Goal: Task Accomplishment & Management: Complete application form

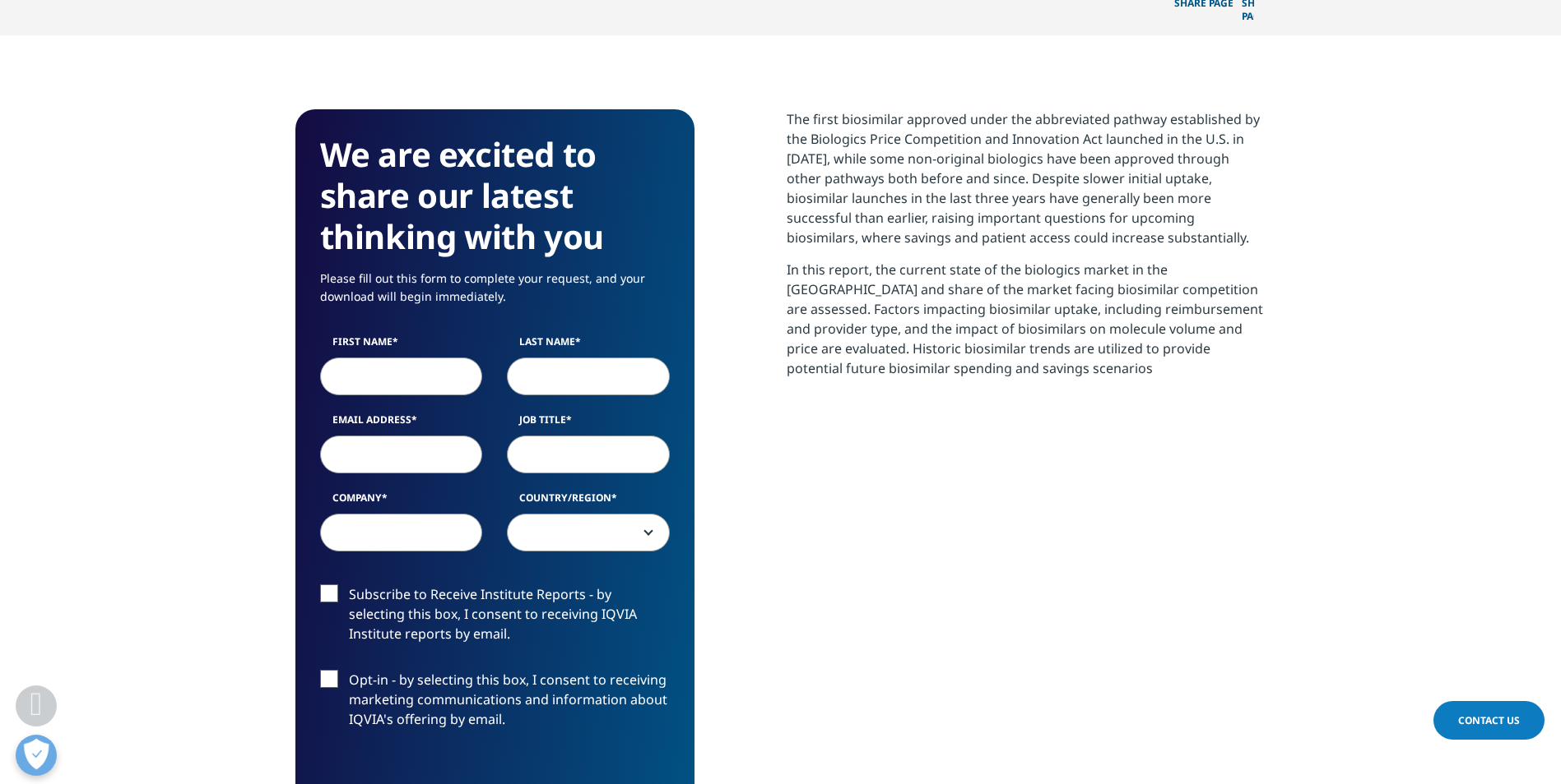
scroll to position [658, 0]
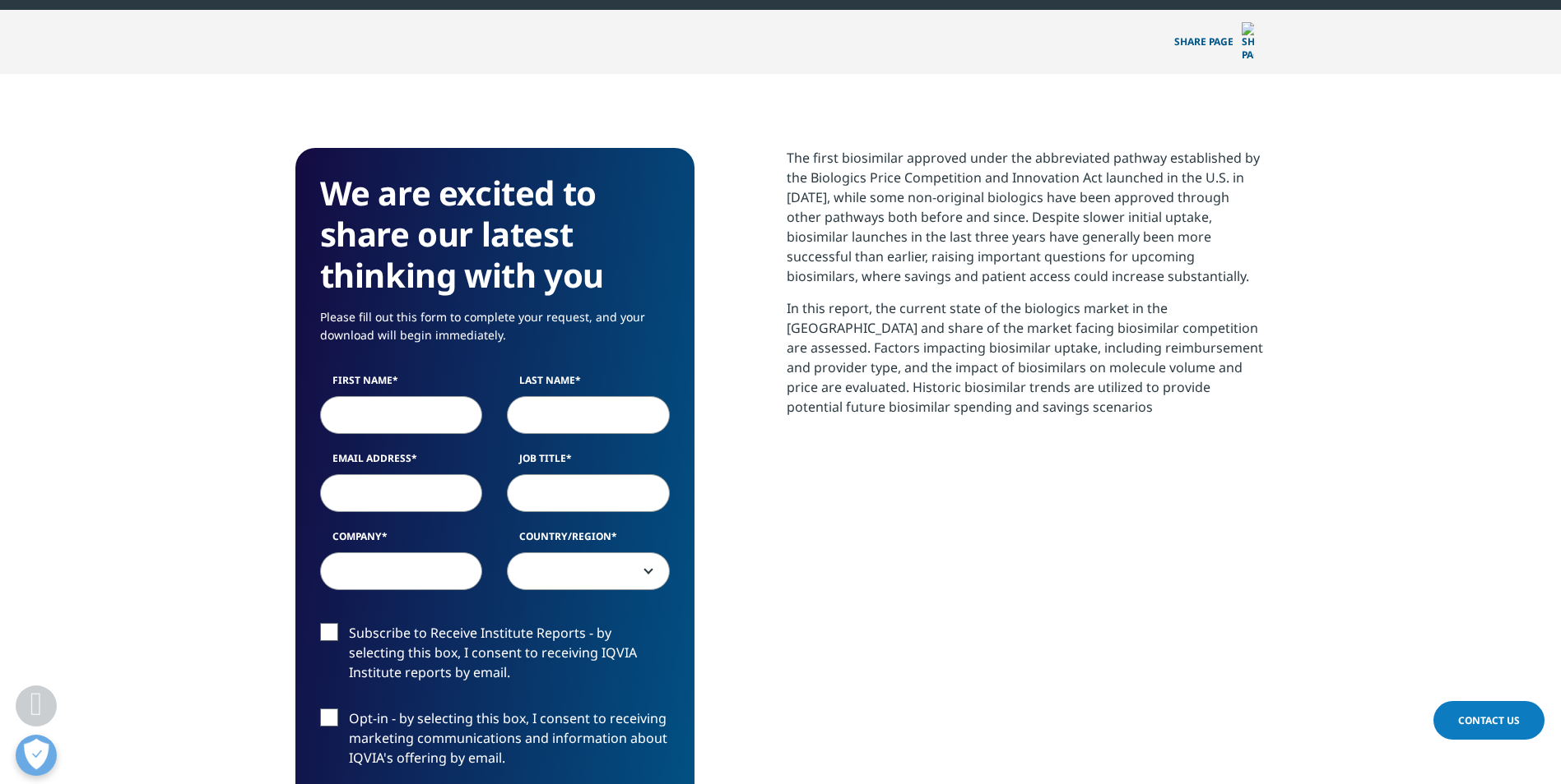
click at [424, 396] on input "First Name" at bounding box center [401, 415] width 163 height 38
type input "[PERSON_NAME]"
type input "[EMAIL_ADDRESS][DOMAIN_NAME]"
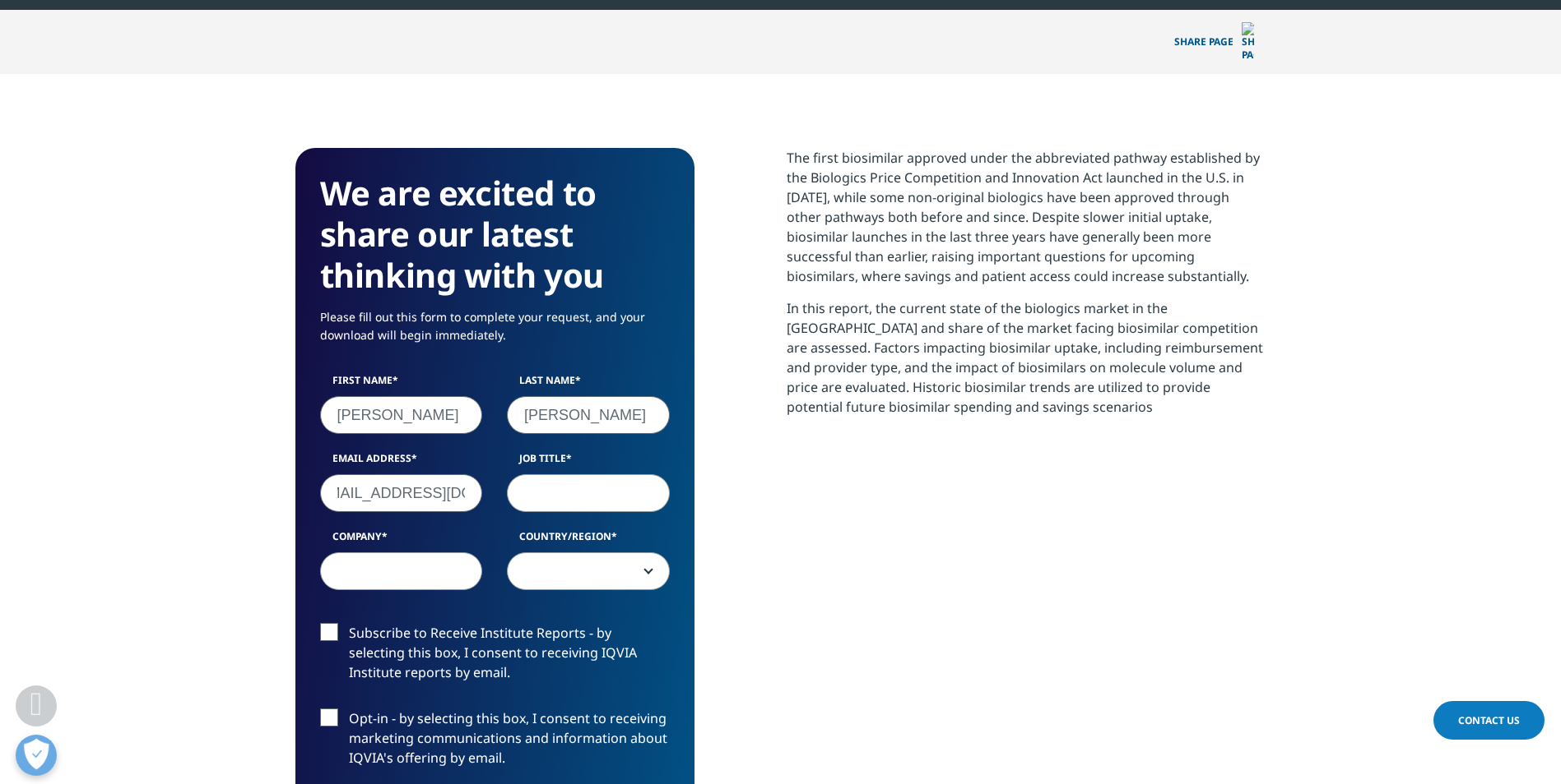
scroll to position [0, 0]
type input "D"
type input "Sr. Director, Portfolio"
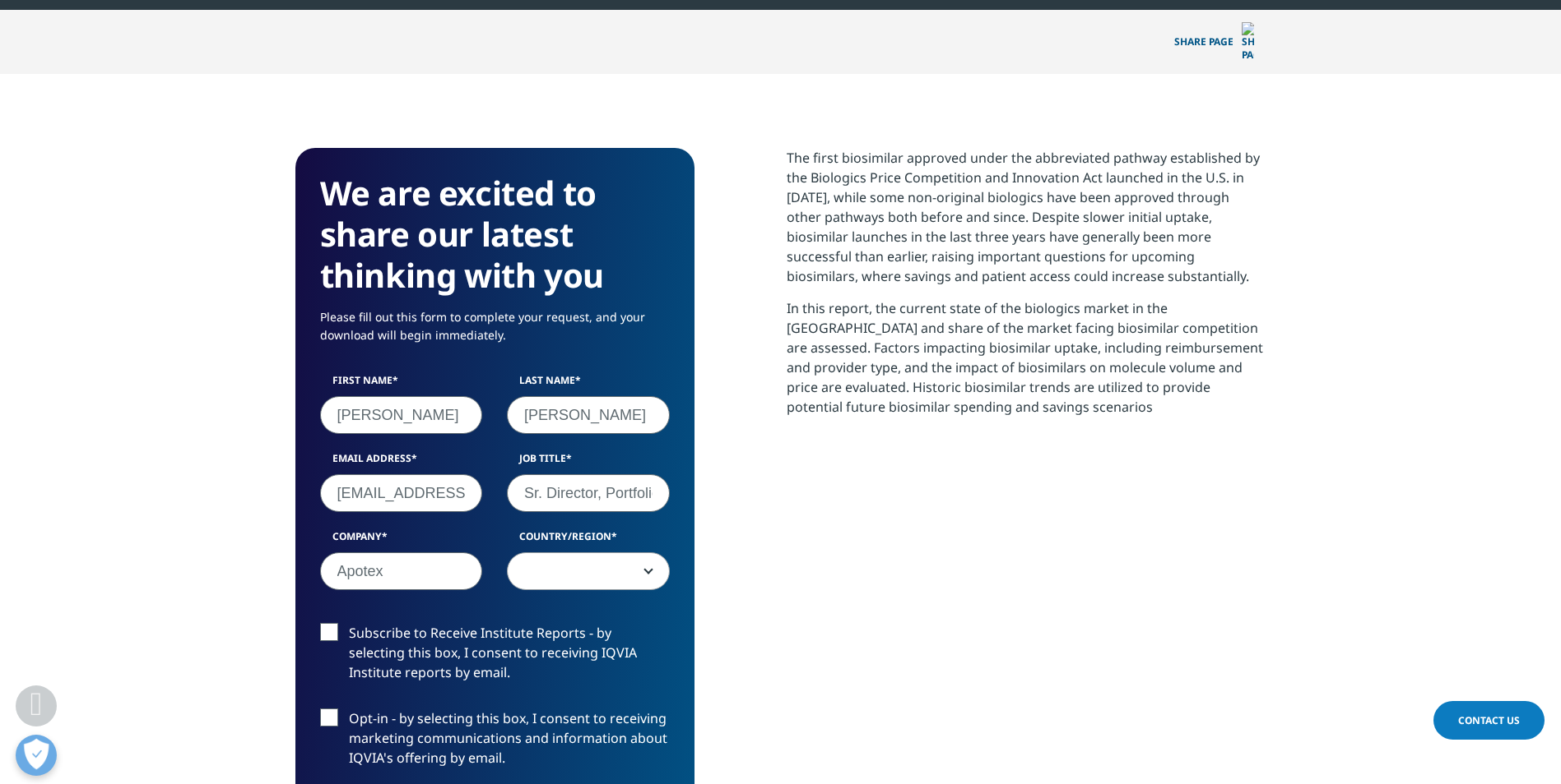
type input "Apotex"
click at [645, 553] on span at bounding box center [588, 572] width 163 height 38
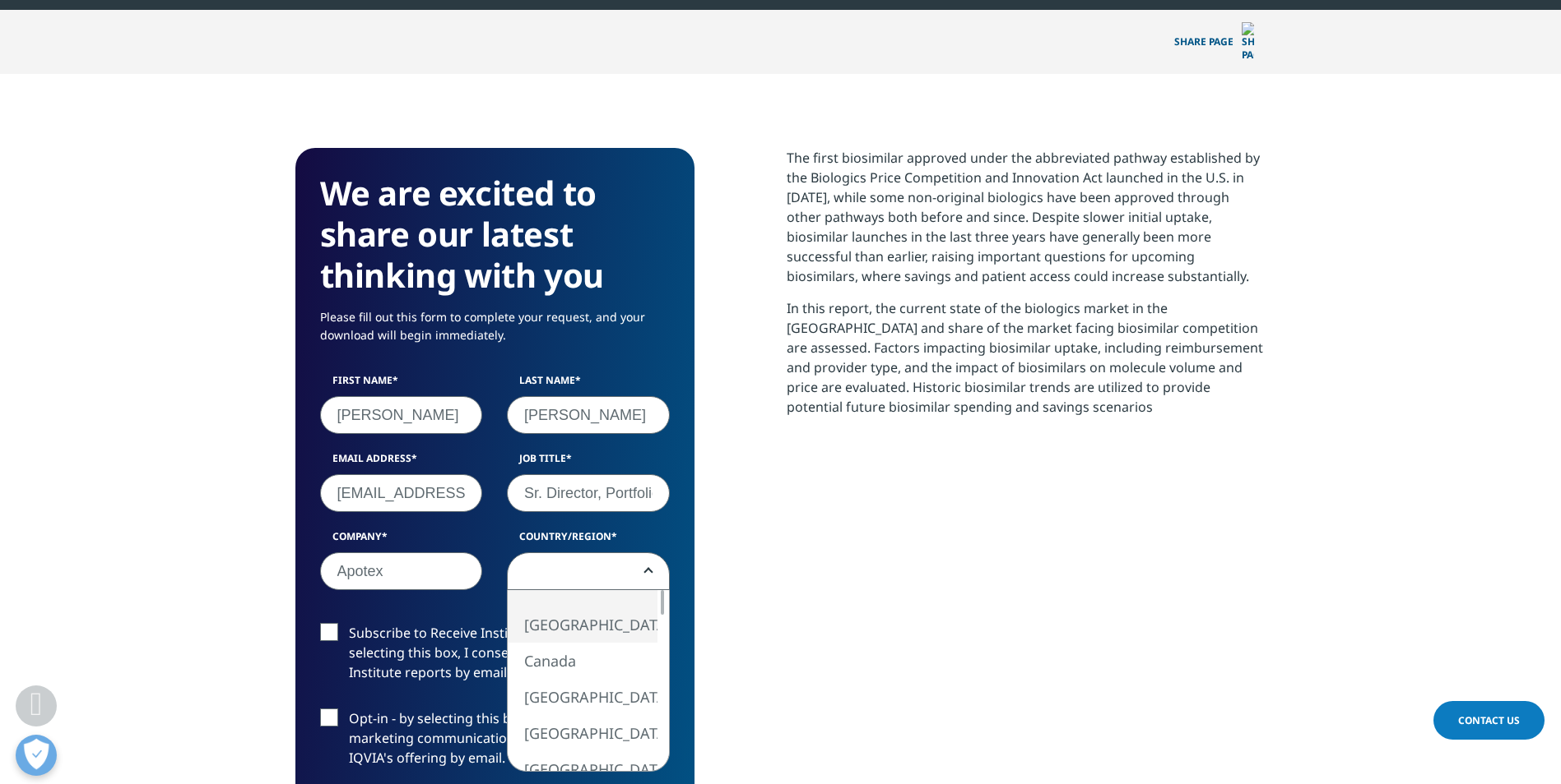
select select "[GEOGRAPHIC_DATA]"
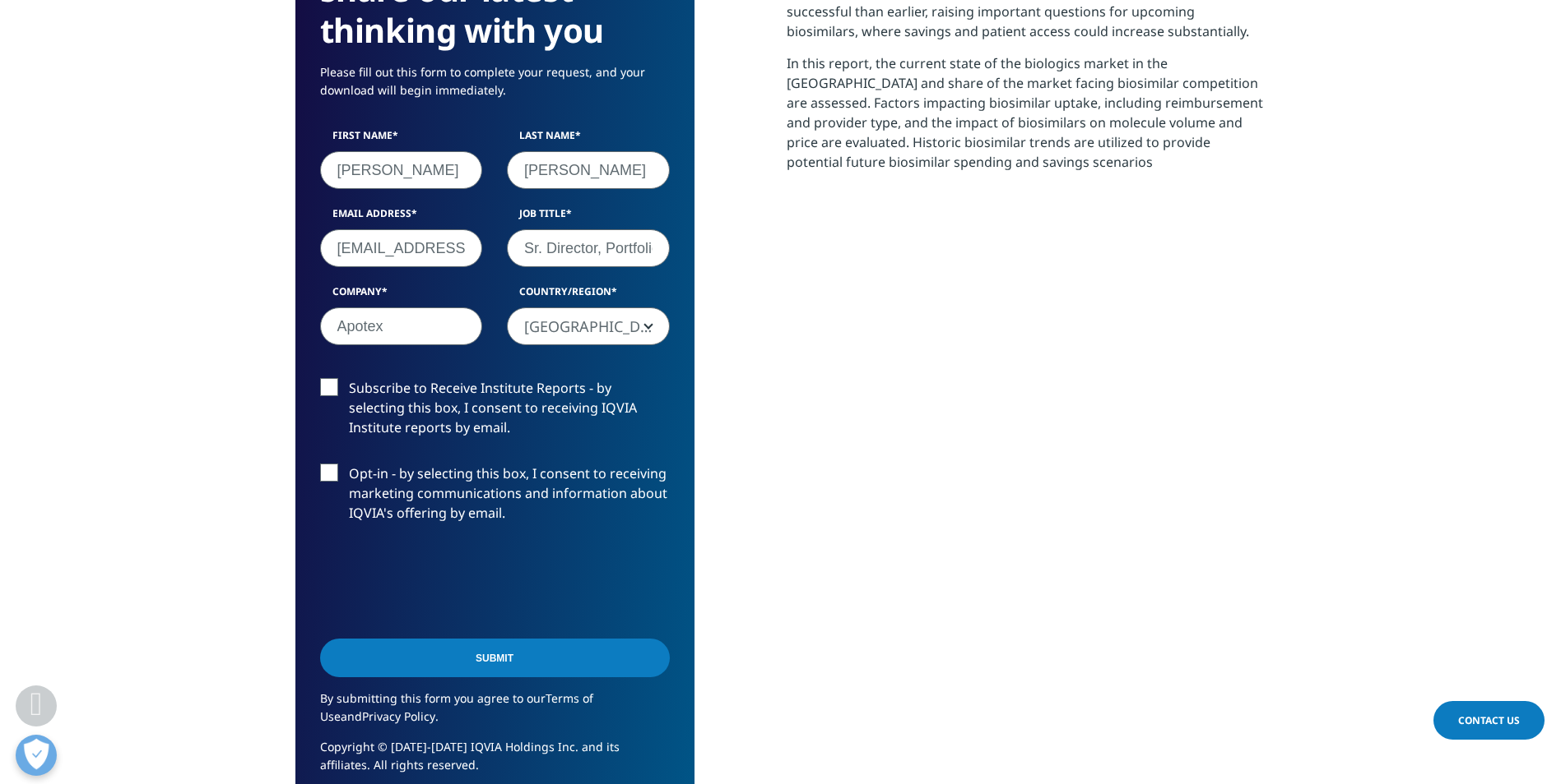
scroll to position [905, 0]
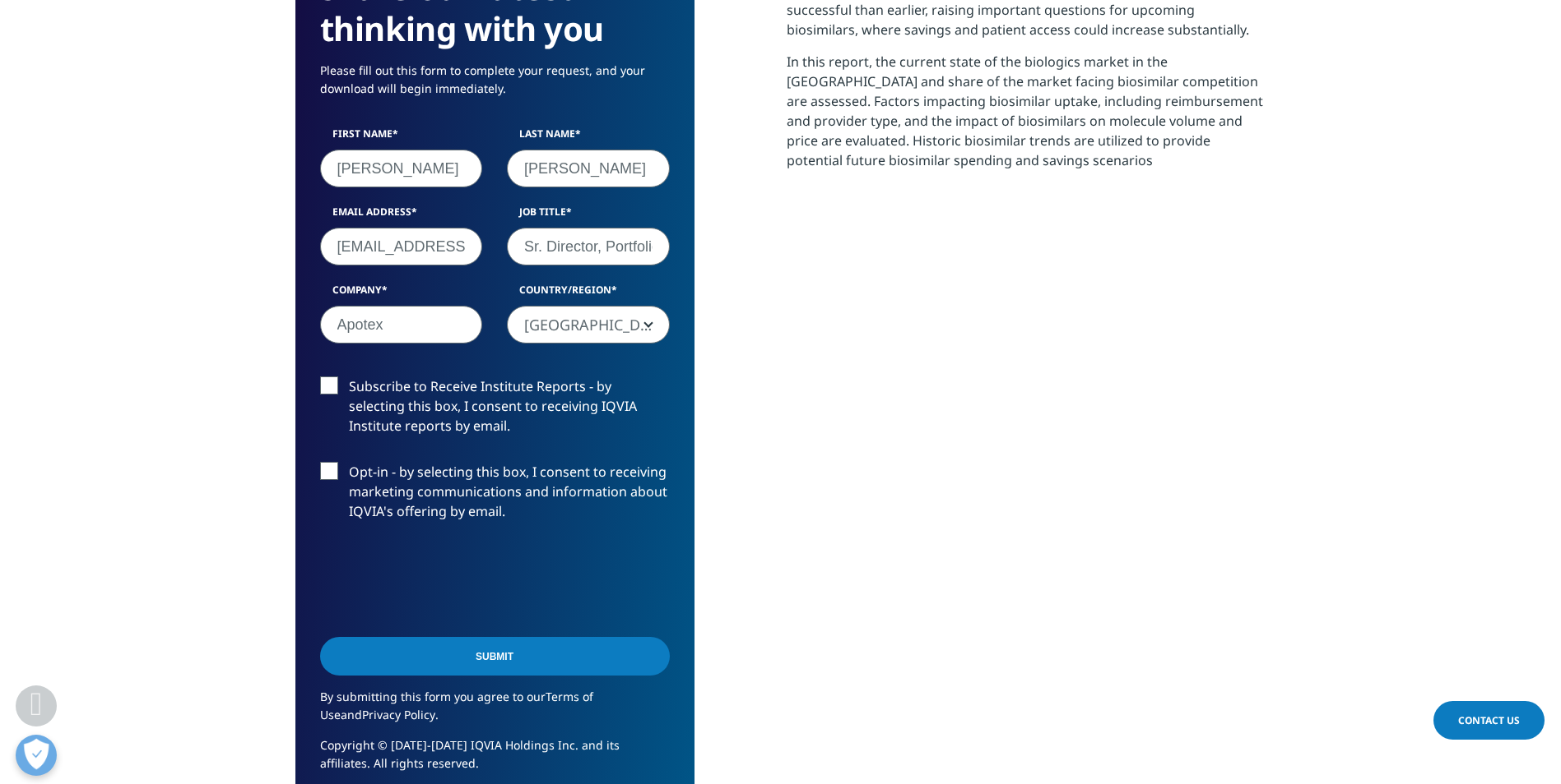
click at [439, 637] on input "Submit" at bounding box center [494, 656] width 350 height 39
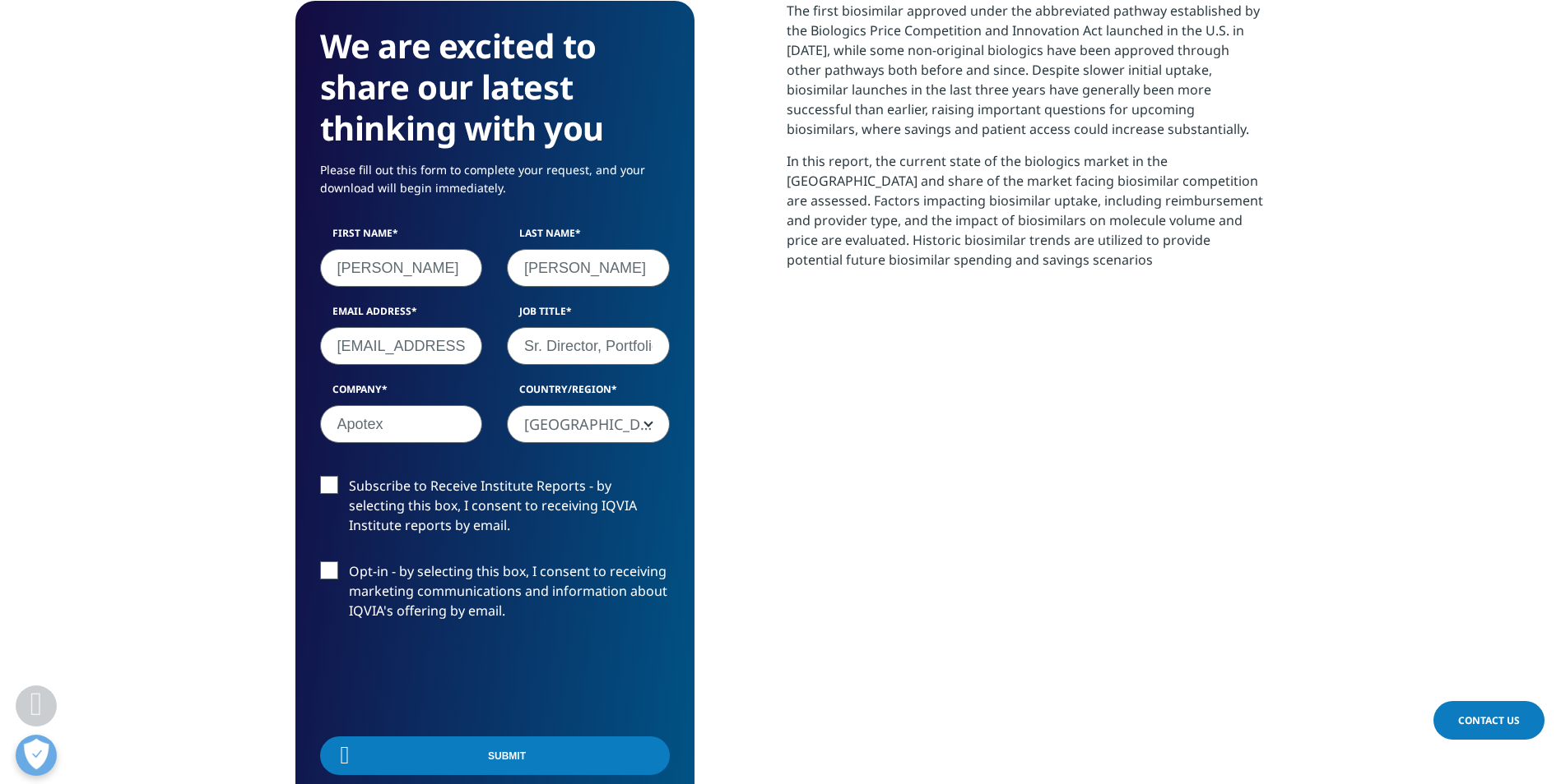
scroll to position [322, 971]
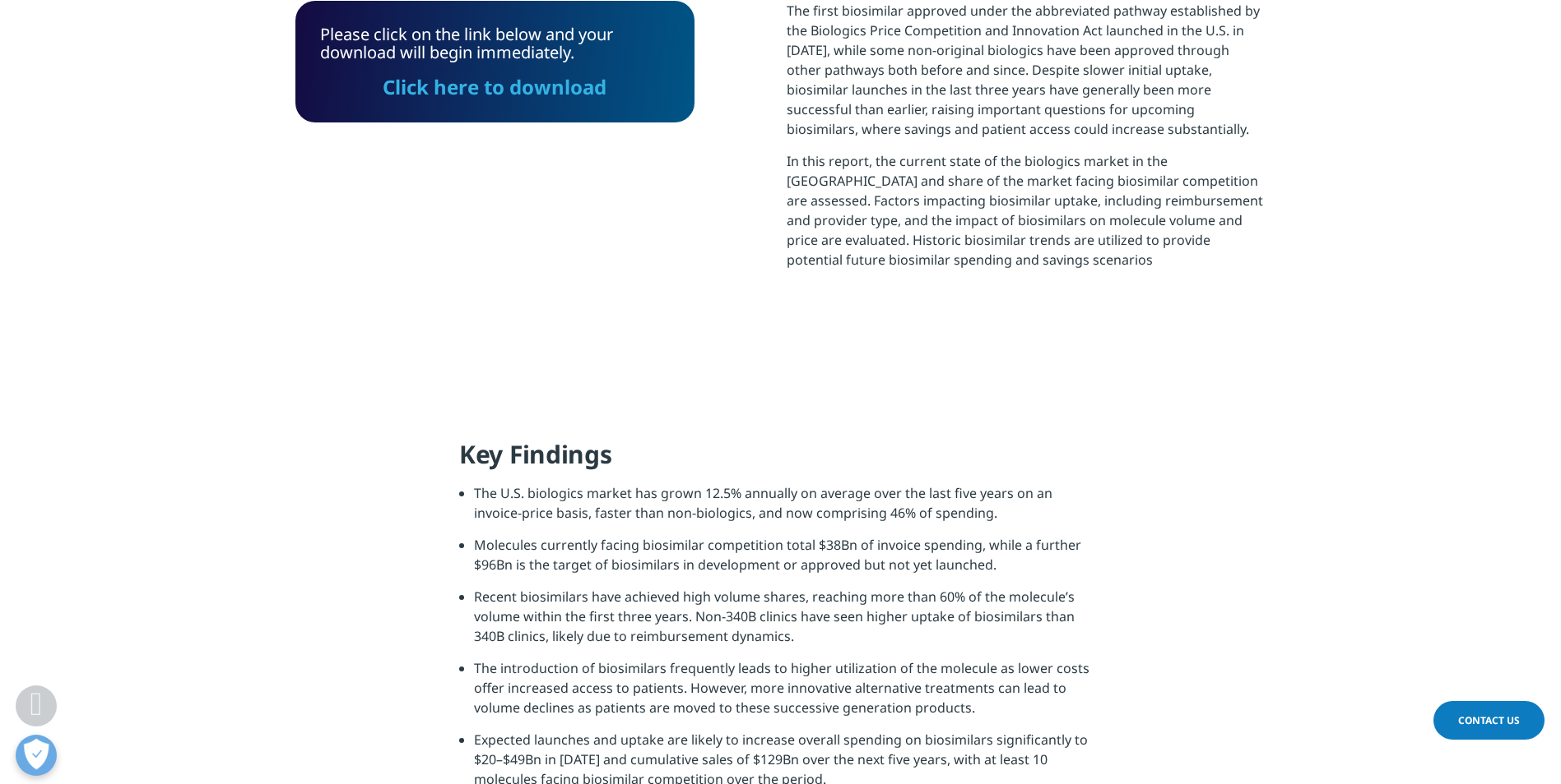
drag, startPoint x: 762, startPoint y: 784, endPoint x: 752, endPoint y: 821, distance: 38.3
